Goal: Task Accomplishment & Management: Complete application form

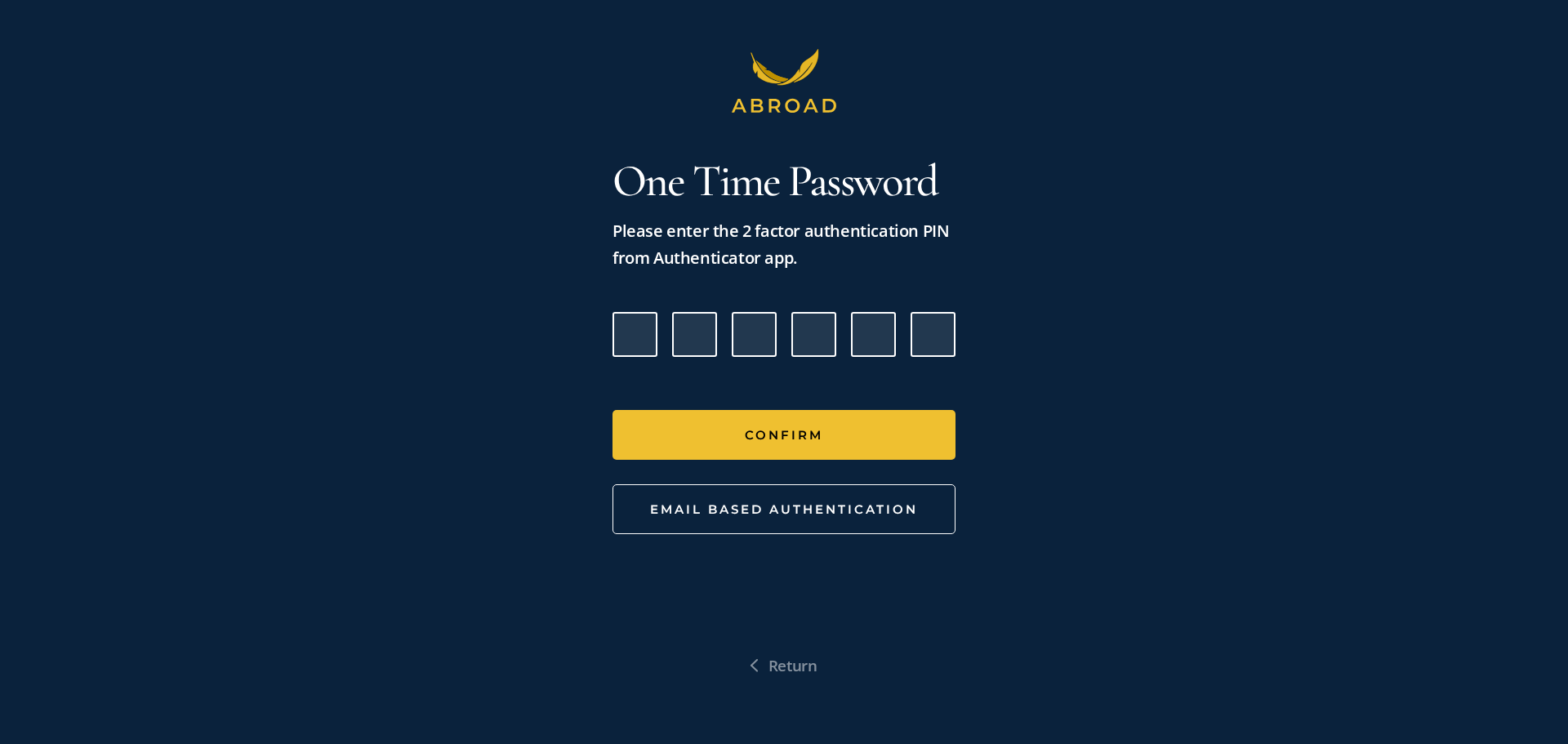
click at [638, 333] on input "Please enter verification code. Digit 1" at bounding box center [635, 335] width 45 height 45
click at [627, 343] on input "Please enter verification code. Digit 1" at bounding box center [635, 335] width 45 height 45
type input "7"
type input "2"
type input "0"
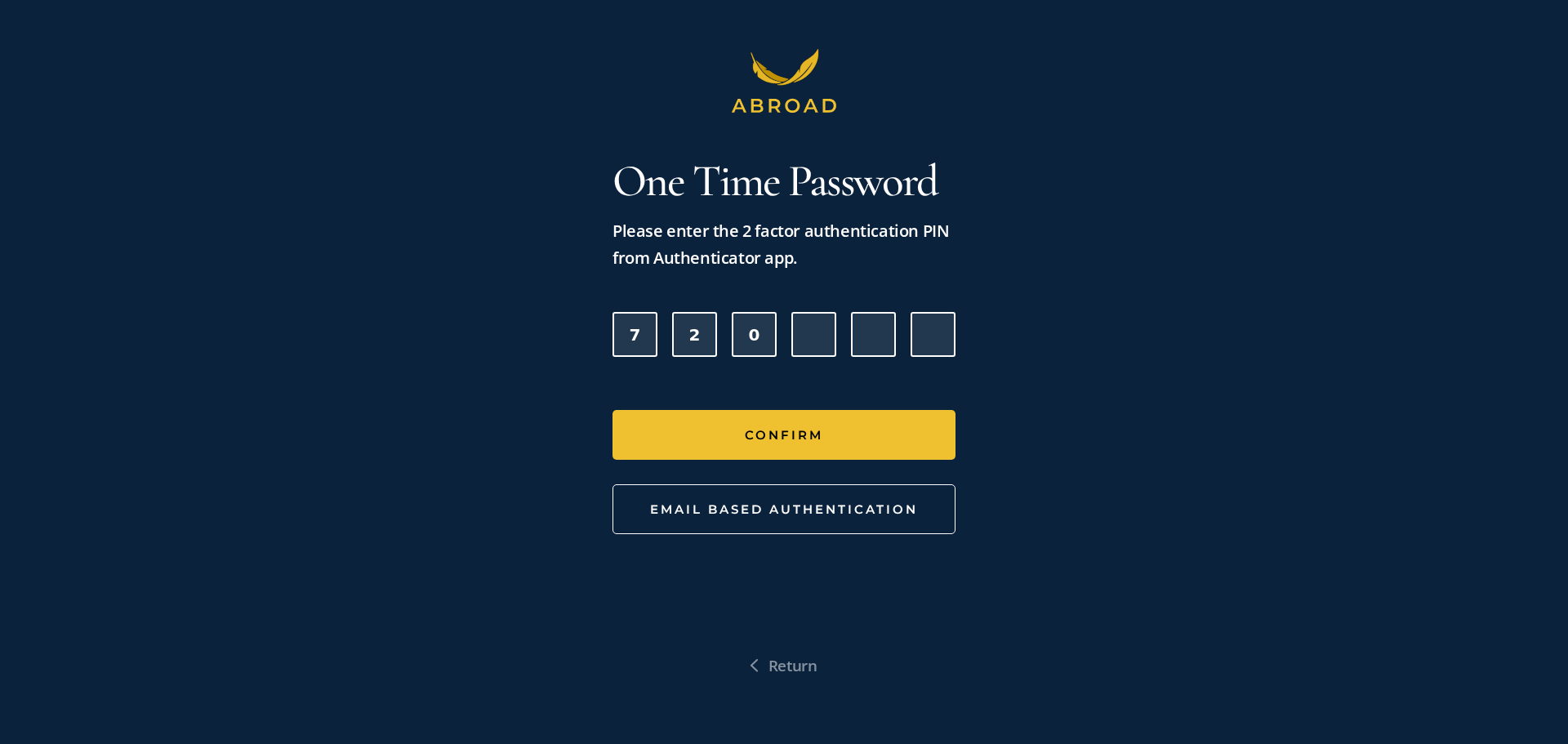
type input "8"
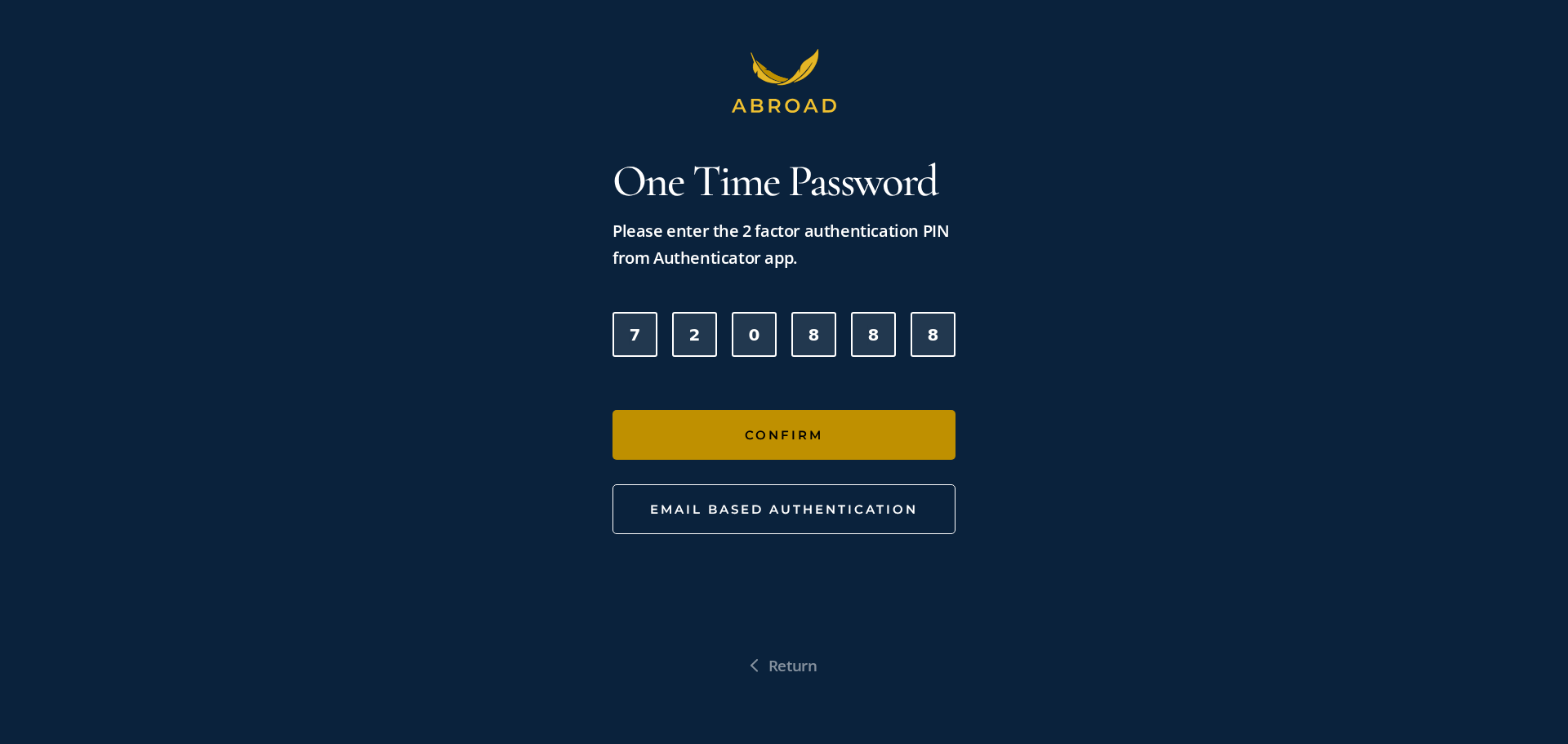
type input "8"
click at [759, 428] on button "Confirm" at bounding box center [784, 435] width 343 height 50
